Goal: Transaction & Acquisition: Purchase product/service

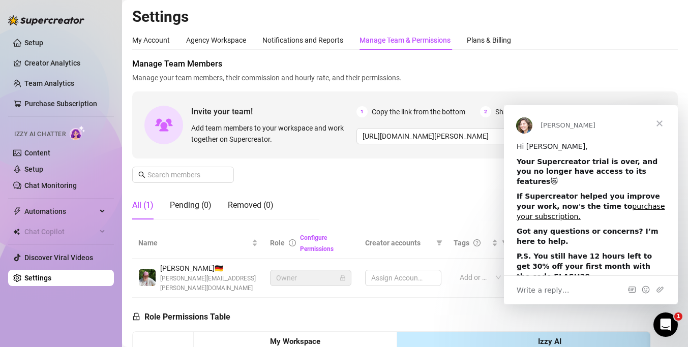
click at [662, 122] on span "Close" at bounding box center [660, 123] width 37 height 37
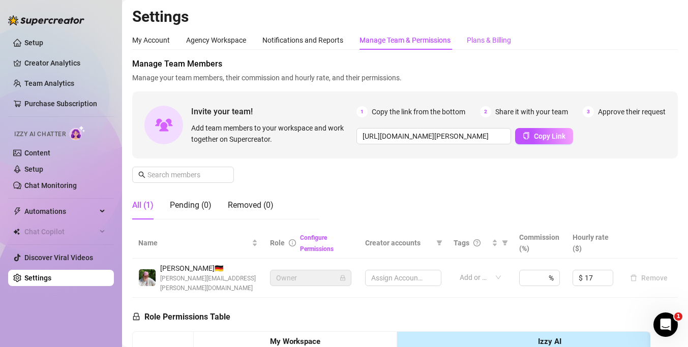
click at [489, 37] on div "Plans & Billing" at bounding box center [489, 40] width 44 height 11
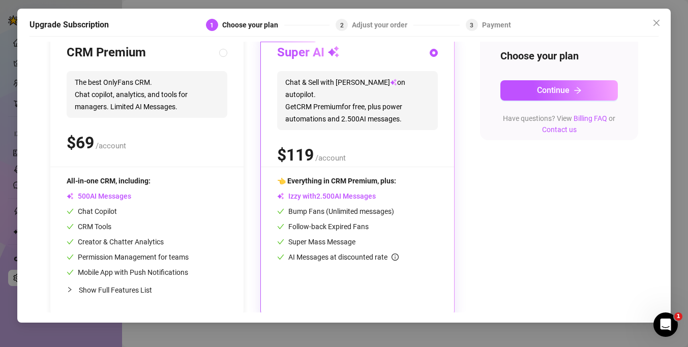
scroll to position [126, 0]
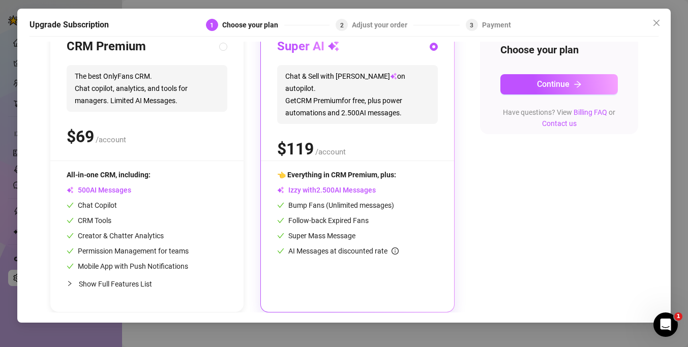
click at [115, 286] on span "Show Full Features List" at bounding box center [115, 284] width 73 height 8
radio input "true"
radio input "false"
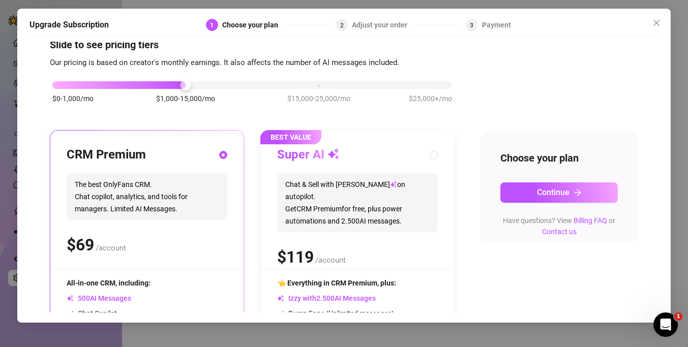
scroll to position [0, 0]
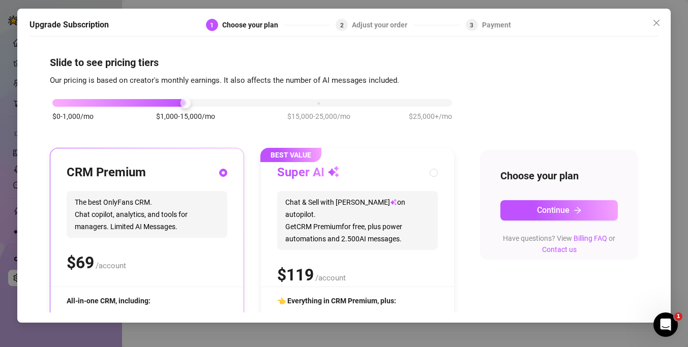
click at [57, 103] on div "$0-1,000/mo $1,000-15,000/mo $15,000-25,000/mo $25,000+/mo" at bounding box center [252, 100] width 400 height 6
click at [436, 103] on div "$0-1,000/mo $1,000-15,000/mo $15,000-25,000/mo $25,000+/mo" at bounding box center [252, 100] width 400 height 6
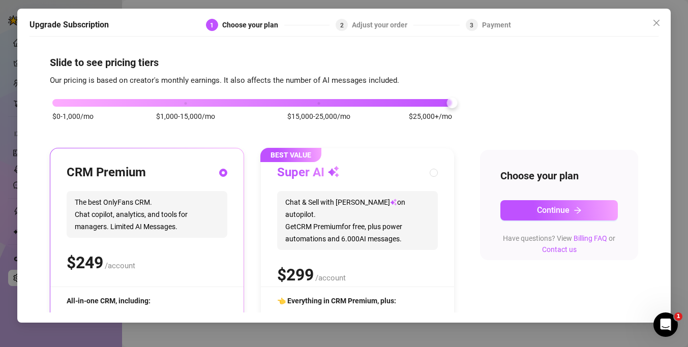
click at [61, 103] on div "$0-1,000/mo $1,000-15,000/mo $15,000-25,000/mo $25,000+/mo" at bounding box center [252, 100] width 400 height 6
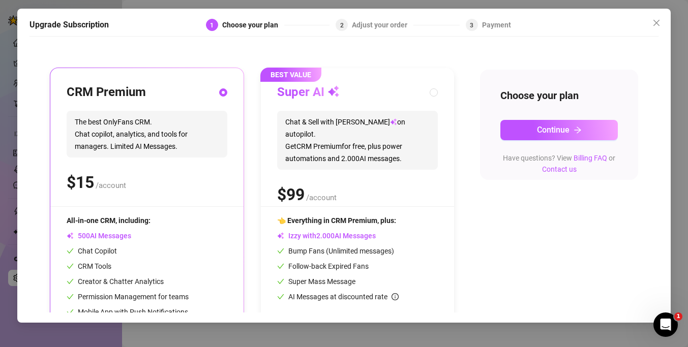
scroll to position [122, 0]
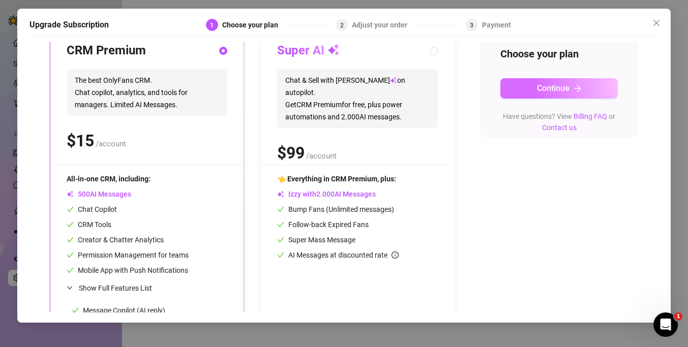
click at [523, 90] on button "Continue" at bounding box center [560, 88] width 118 height 20
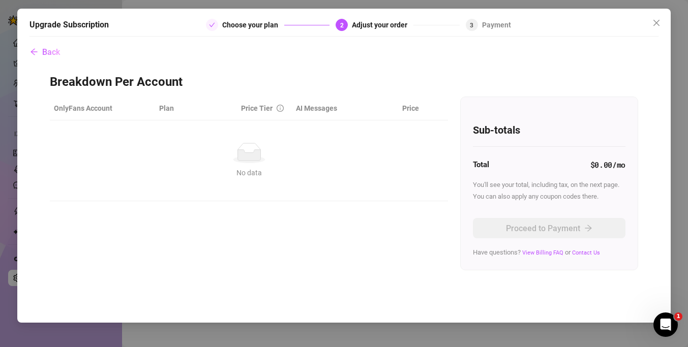
scroll to position [0, 0]
click at [36, 54] on icon "arrow-left" at bounding box center [34, 52] width 8 height 8
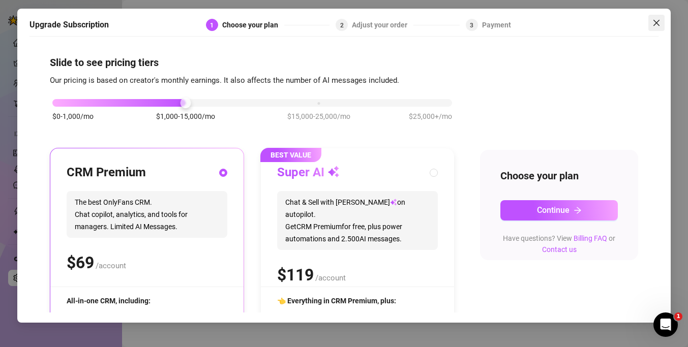
click at [658, 22] on icon "close" at bounding box center [657, 23] width 8 height 8
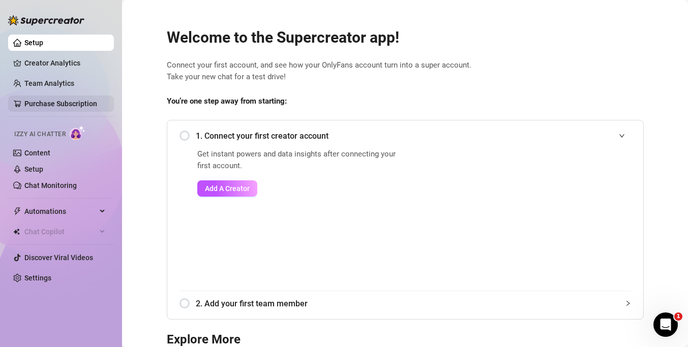
click at [36, 103] on link "Purchase Subscription" at bounding box center [60, 104] width 73 height 8
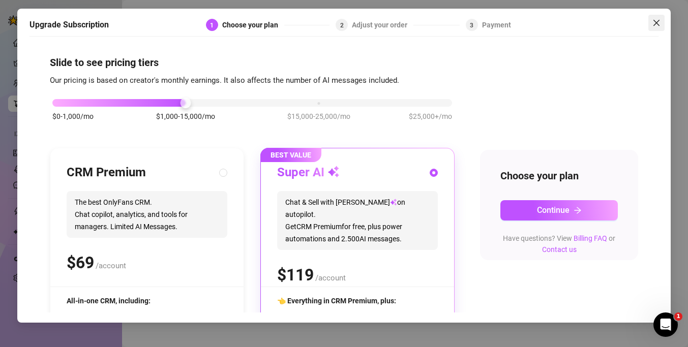
click at [655, 21] on icon "close" at bounding box center [657, 23] width 6 height 6
